Goal: Transaction & Acquisition: Subscribe to service/newsletter

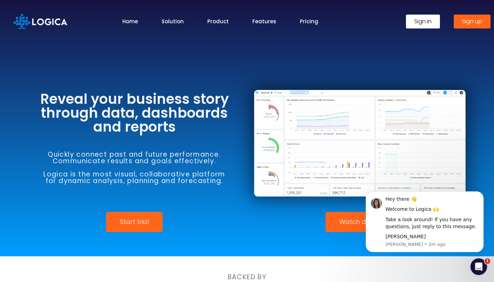
click at [467, 24] on span "Sign up" at bounding box center [472, 22] width 20 height 6
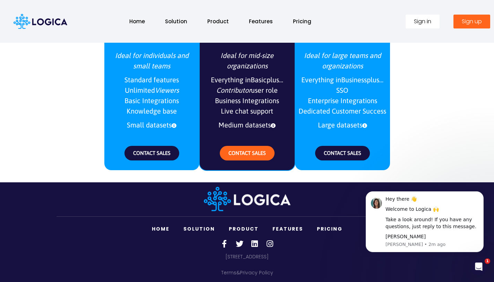
scroll to position [852, 0]
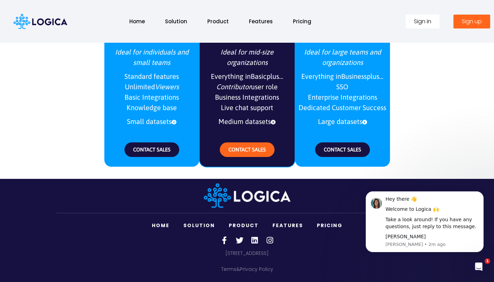
click at [471, 21] on span "Sign up" at bounding box center [472, 22] width 20 height 6
click at [473, 23] on span "Sign up" at bounding box center [472, 22] width 20 height 6
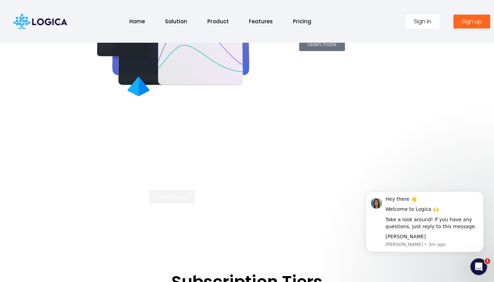
scroll to position [410, 0]
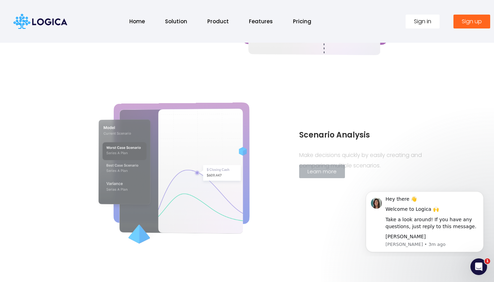
scroll to position [466, 0]
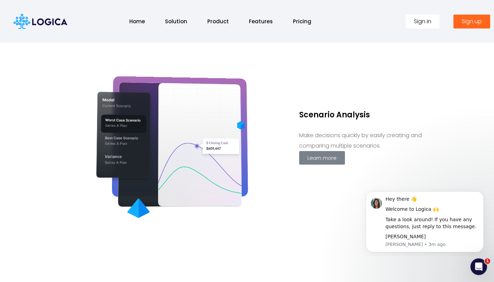
click at [478, 20] on span "Sign up" at bounding box center [472, 22] width 20 height 6
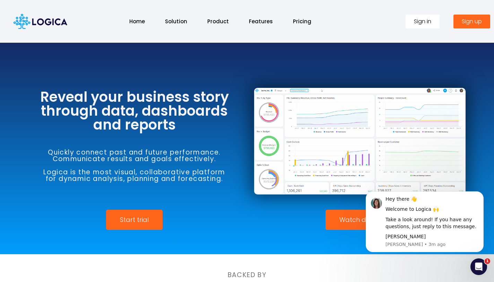
scroll to position [0, 0]
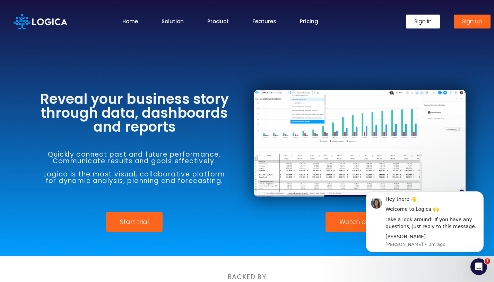
click at [465, 23] on span "Sign up" at bounding box center [472, 22] width 20 height 6
click at [129, 214] on link "Start trial" at bounding box center [134, 222] width 57 height 20
click at [417, 20] on span "Sign in" at bounding box center [423, 22] width 17 height 6
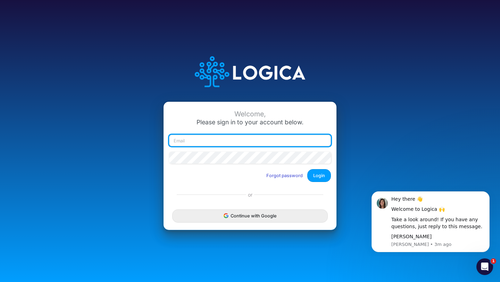
click at [226, 139] on input "email" at bounding box center [250, 141] width 162 height 12
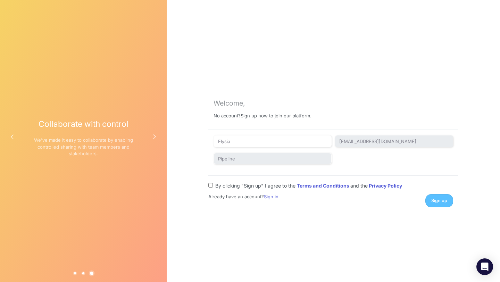
type input "Elysia"
click at [316, 92] on div "Welcome, No account? Sign up now to join our platform. Elysia [EMAIL_ADDRESS][D…" at bounding box center [333, 141] width 250 height 132
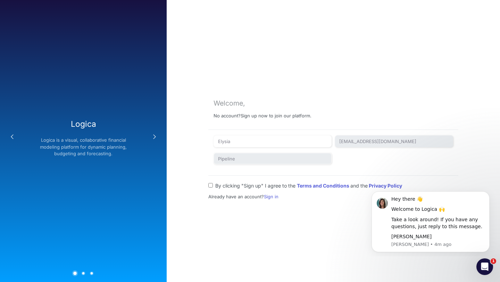
click at [212, 185] on input "By clicking "Sign up" I agree to the Terms and Conditions and the Privacy Policy" at bounding box center [210, 185] width 5 height 5
checkbox input "true"
